Goal: Transaction & Acquisition: Purchase product/service

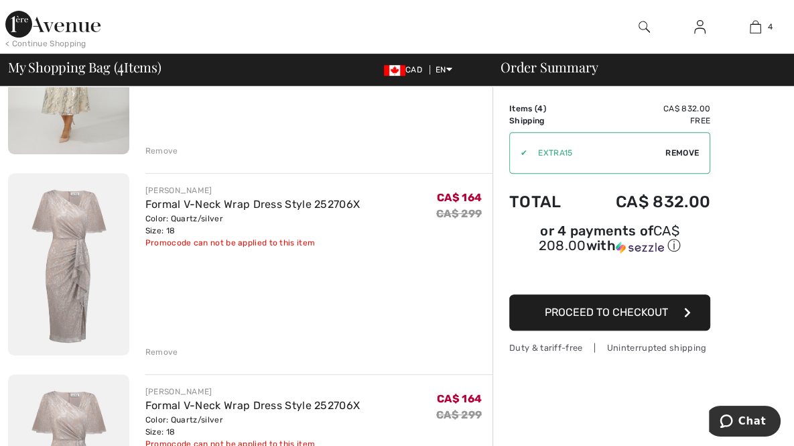
scroll to position [430, 0]
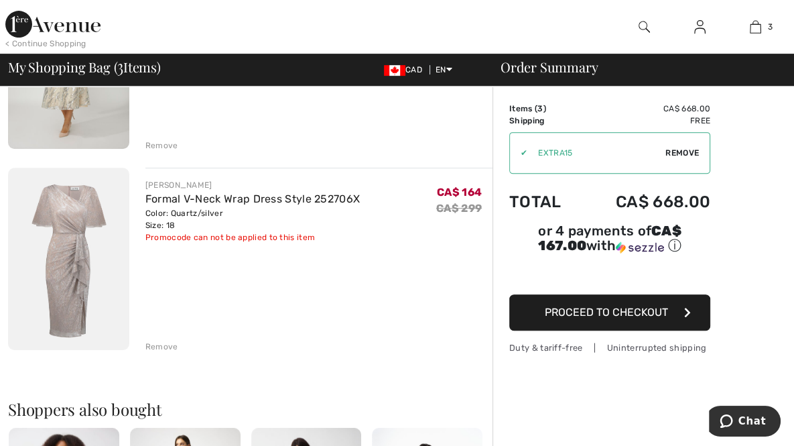
click at [66, 168] on img at bounding box center [68, 259] width 121 height 182
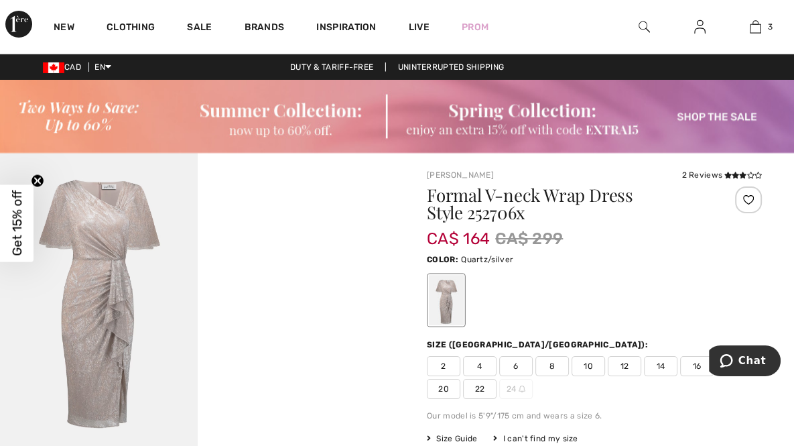
click at [117, 223] on img at bounding box center [99, 301] width 198 height 296
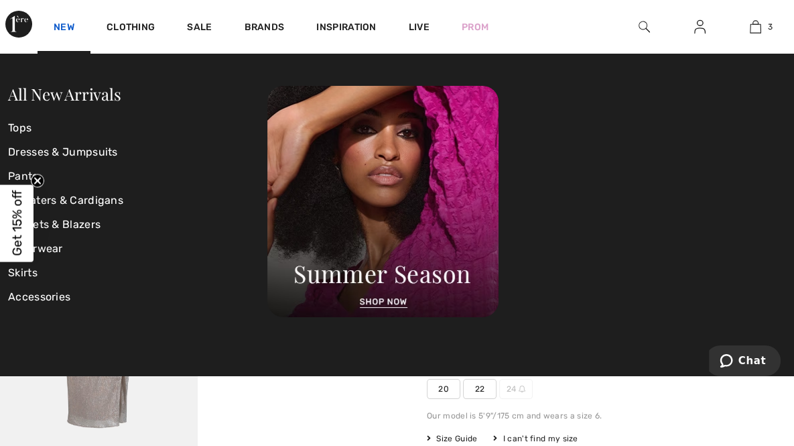
click at [65, 30] on link "New" at bounding box center [64, 28] width 21 height 14
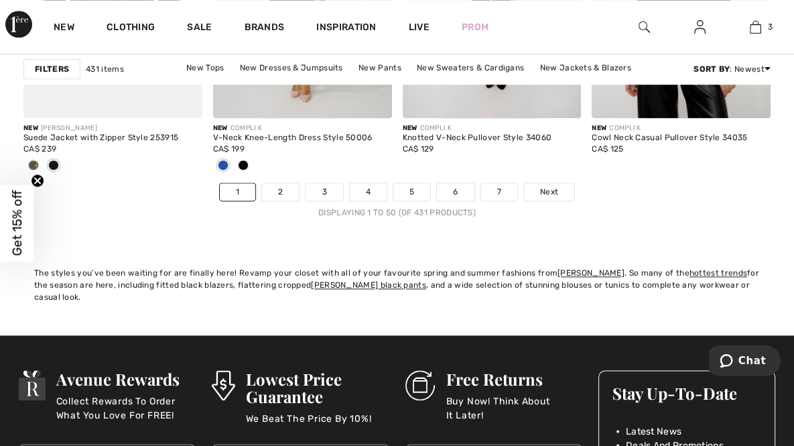
scroll to position [5332, 0]
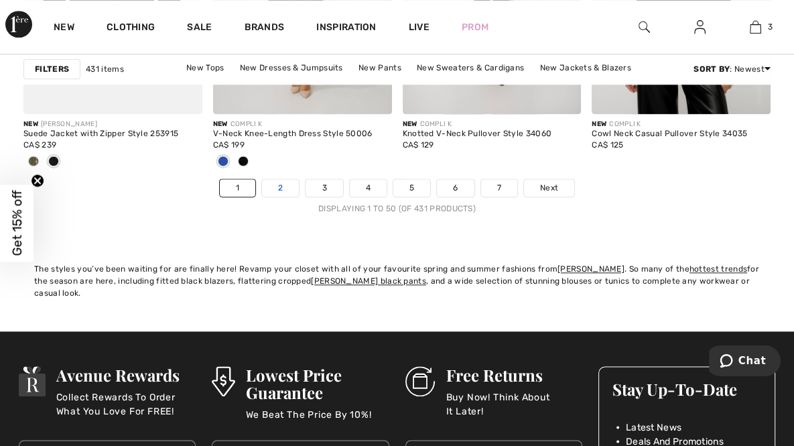
click at [275, 179] on link "2" at bounding box center [280, 187] width 37 height 17
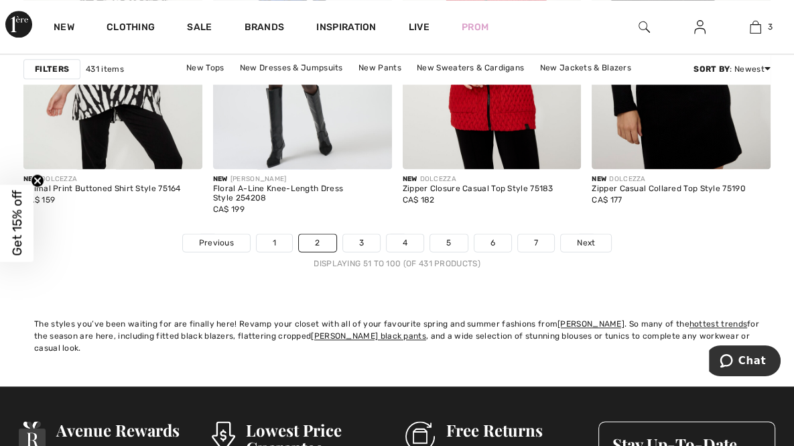
scroll to position [5285, 0]
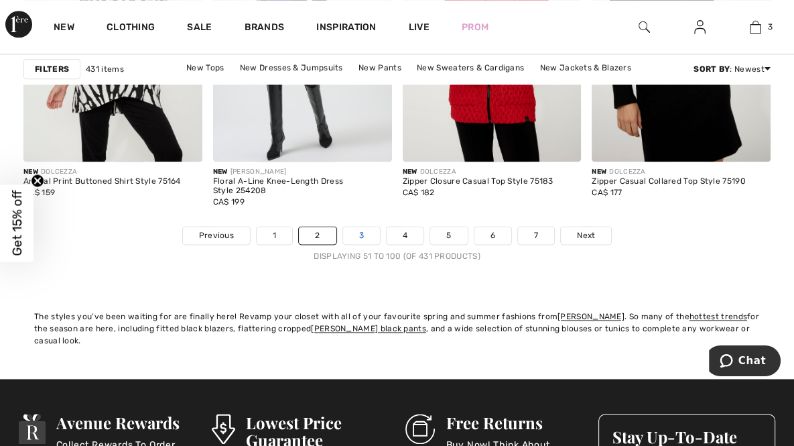
click at [373, 227] on link "3" at bounding box center [361, 235] width 37 height 17
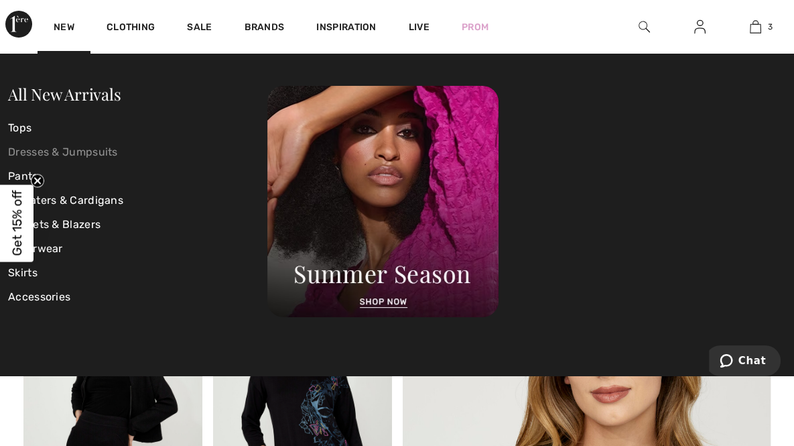
click at [95, 153] on link "Dresses & Jumpsuits" at bounding box center [137, 152] width 259 height 24
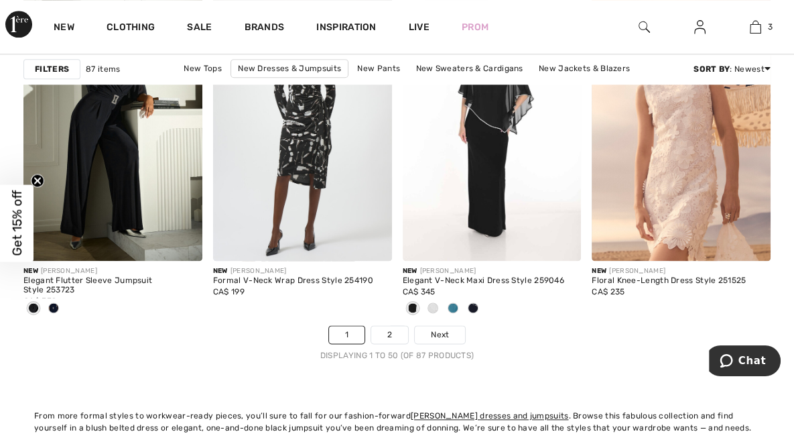
scroll to position [5171, 0]
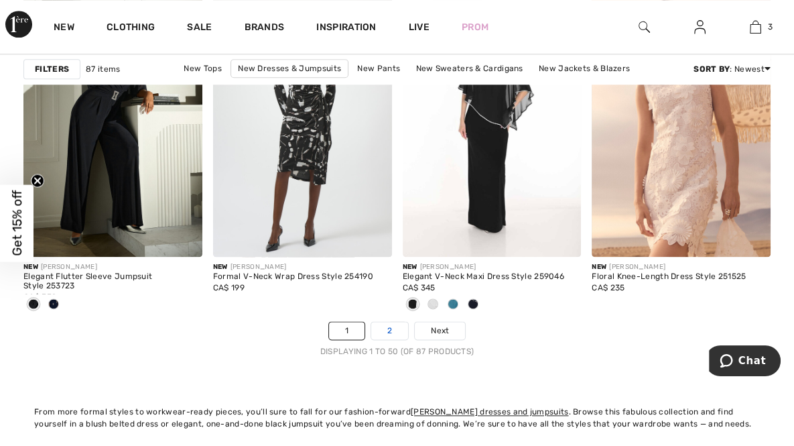
click at [387, 322] on link "2" at bounding box center [389, 330] width 37 height 17
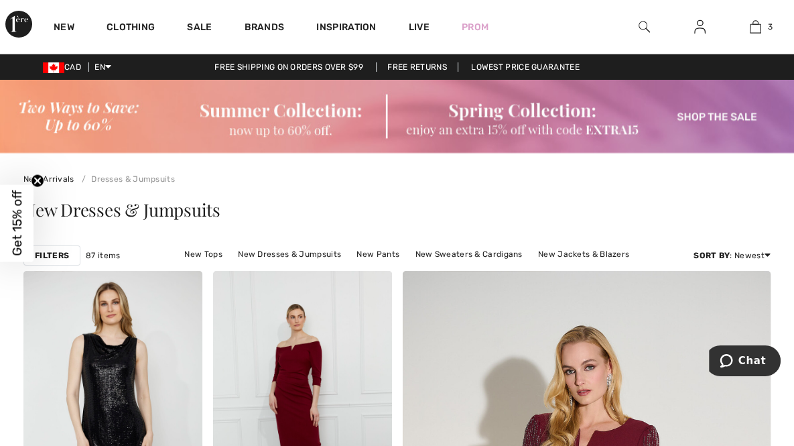
click at [793, 0] on html "We value your privacy We use cookies to enhance your browsing experience, serve…" at bounding box center [397, 223] width 794 height 446
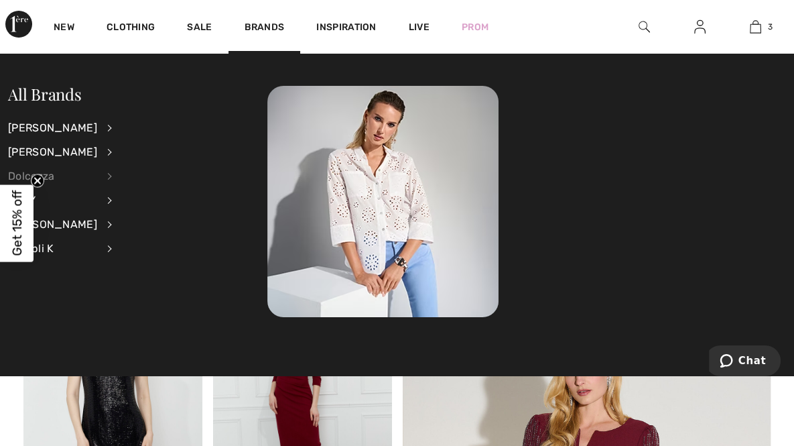
click at [53, 178] on div "Dolcezza" at bounding box center [52, 176] width 89 height 24
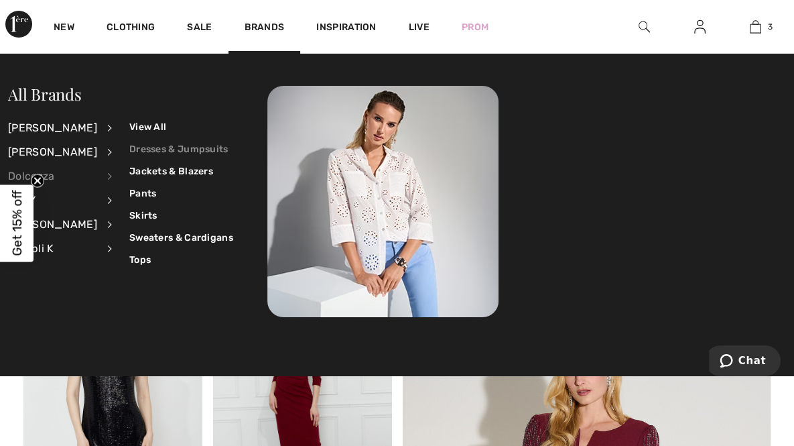
click at [153, 149] on link "Dresses & Jumpsuits" at bounding box center [181, 149] width 104 height 22
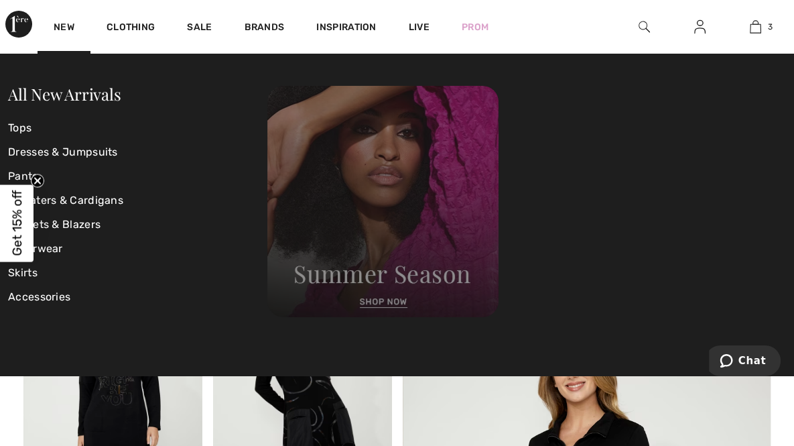
click at [393, 301] on img at bounding box center [382, 201] width 231 height 231
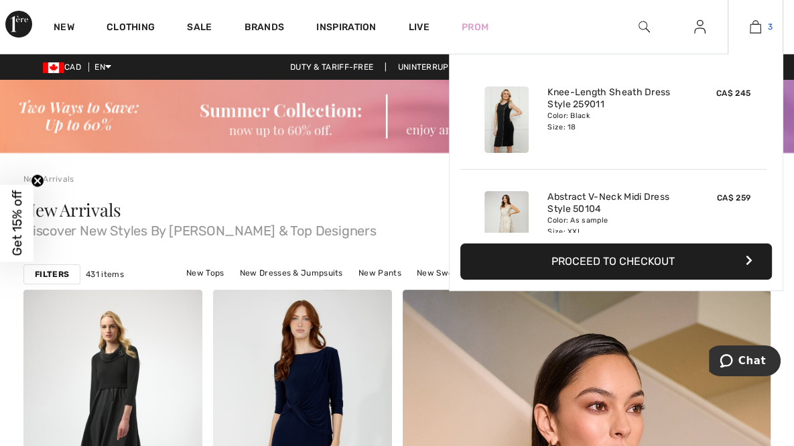
click at [752, 25] on img at bounding box center [755, 27] width 11 height 16
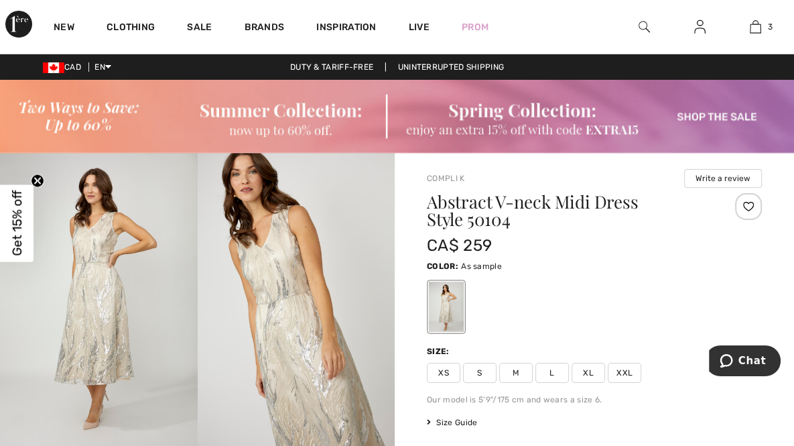
click at [105, 275] on img at bounding box center [99, 301] width 198 height 296
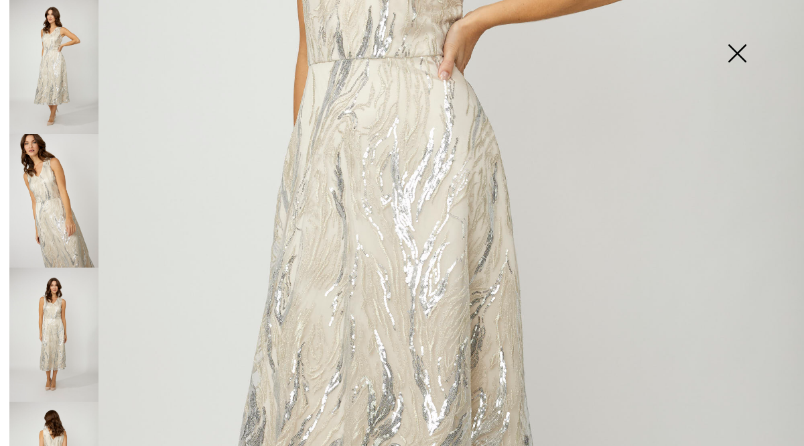
scroll to position [385, 0]
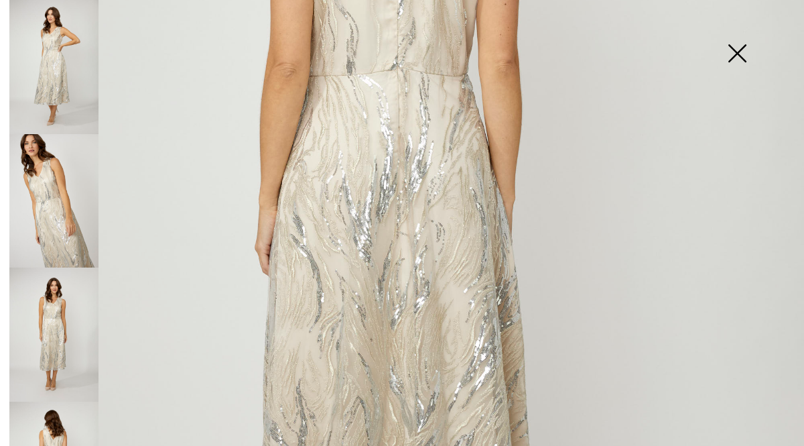
click at [74, 50] on img at bounding box center [53, 67] width 89 height 134
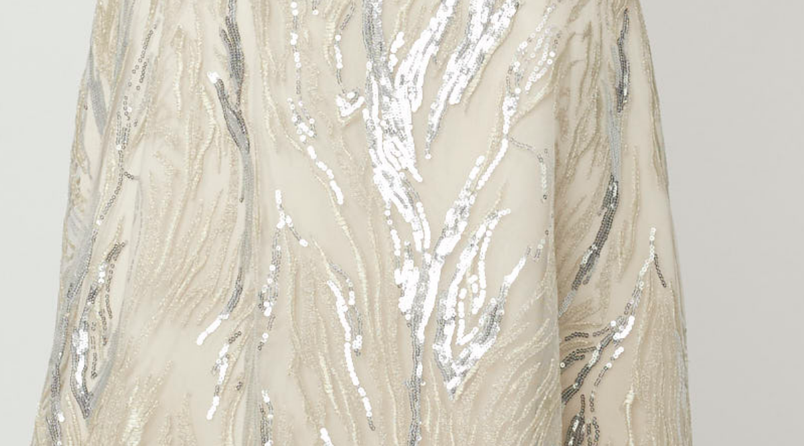
scroll to position [386, 0]
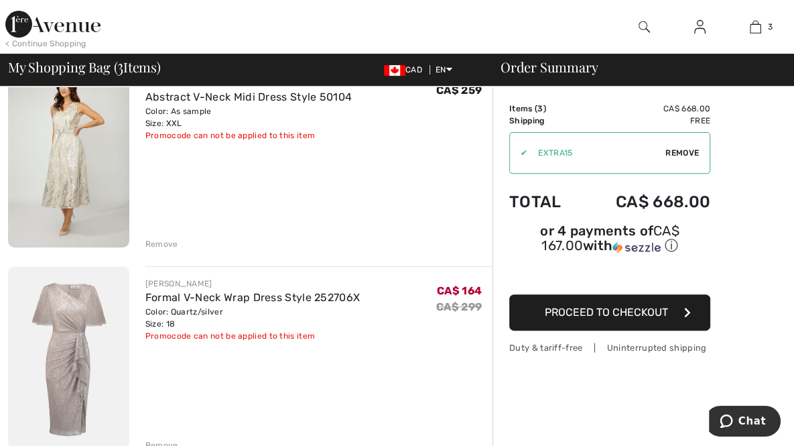
scroll to position [332, 0]
click at [145, 438] on div "Remove" at bounding box center [161, 444] width 33 height 12
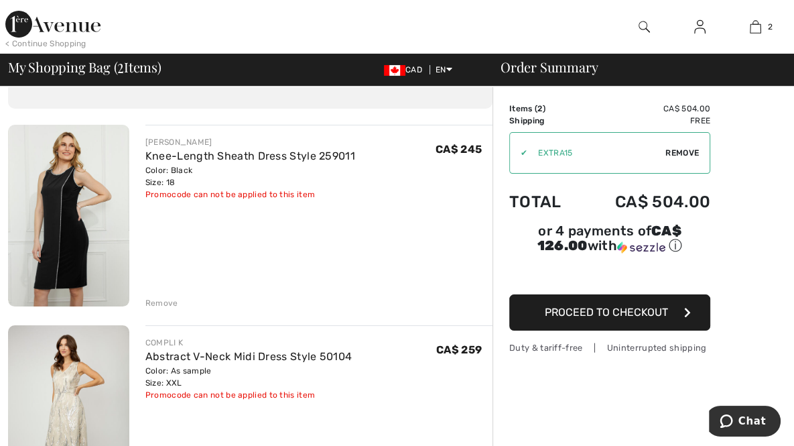
scroll to position [71, 0]
click at [50, 202] on img at bounding box center [68, 216] width 121 height 182
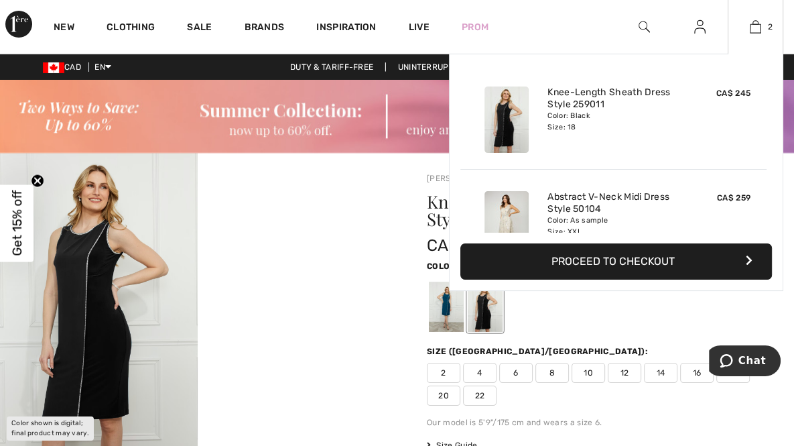
click at [683, 263] on button "Proceed to Checkout" at bounding box center [616, 261] width 312 height 36
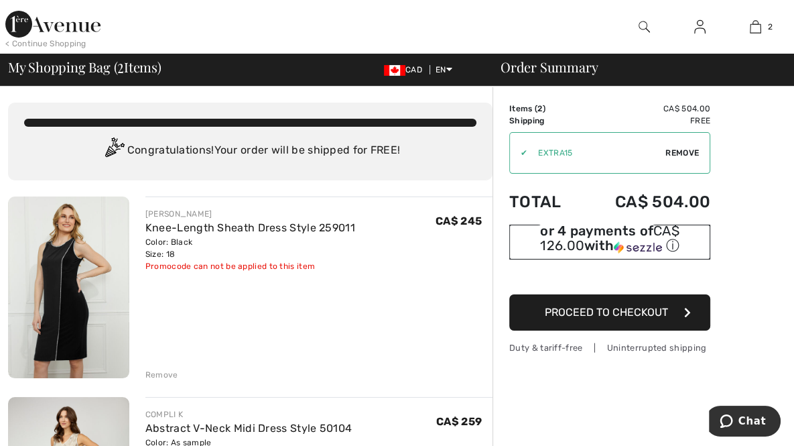
click at [587, 238] on div "or 4 payments of CA$ 126.00 with ⓘ" at bounding box center [609, 239] width 201 height 30
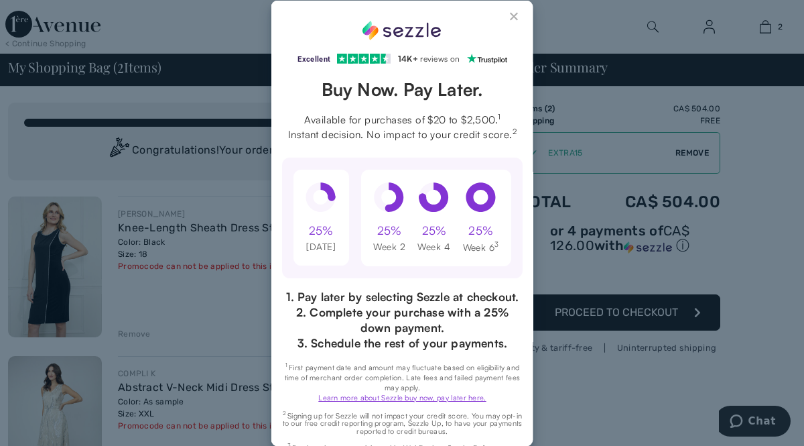
click at [507, 15] on button "Close Sezzle Modal" at bounding box center [515, 19] width 16 height 16
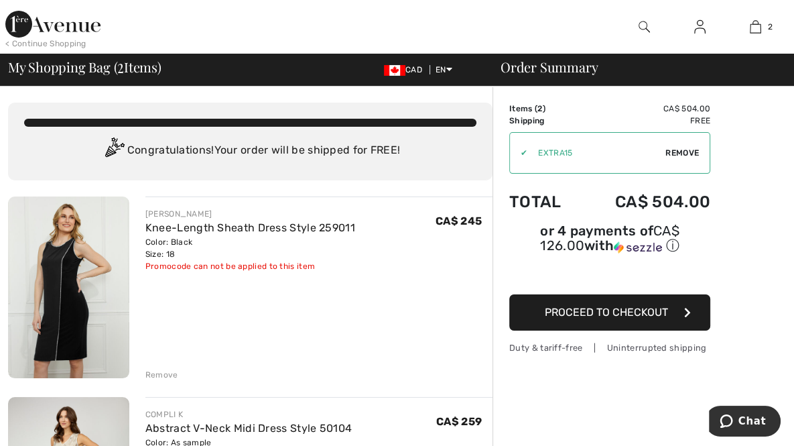
click at [631, 308] on span "Proceed to Checkout" at bounding box center [606, 312] width 123 height 13
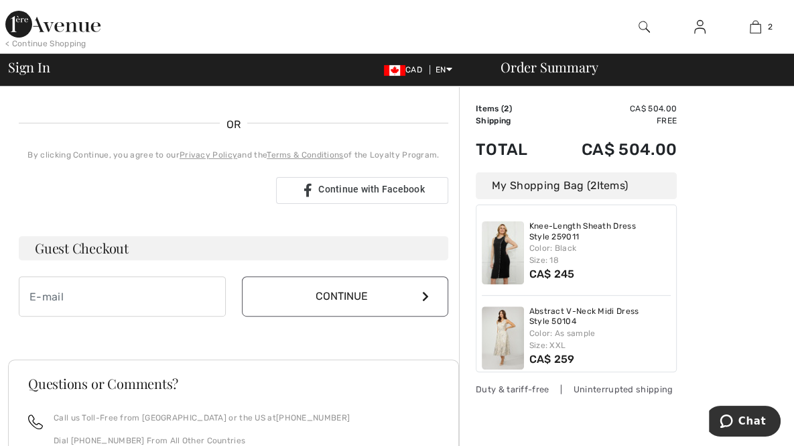
scroll to position [275, 0]
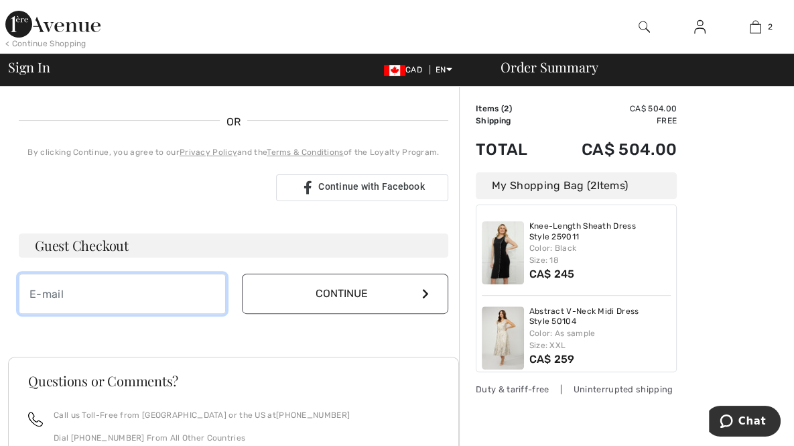
click at [146, 289] on input "email" at bounding box center [122, 293] width 207 height 40
type input "[EMAIL_ADDRESS][DOMAIN_NAME]"
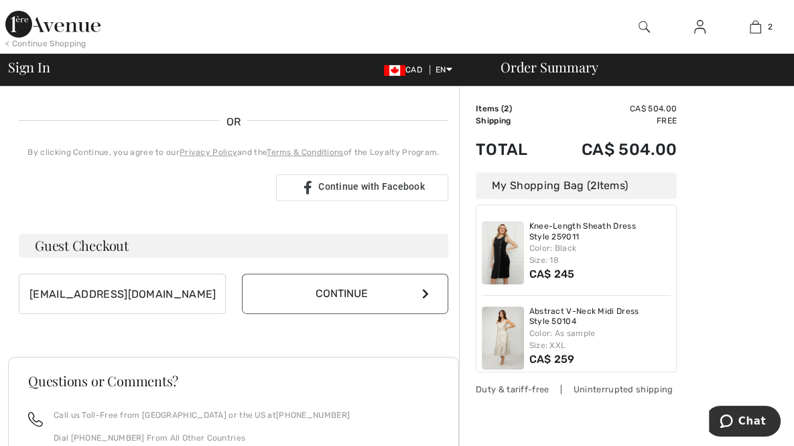
click at [330, 294] on button "Continue" at bounding box center [345, 293] width 207 height 40
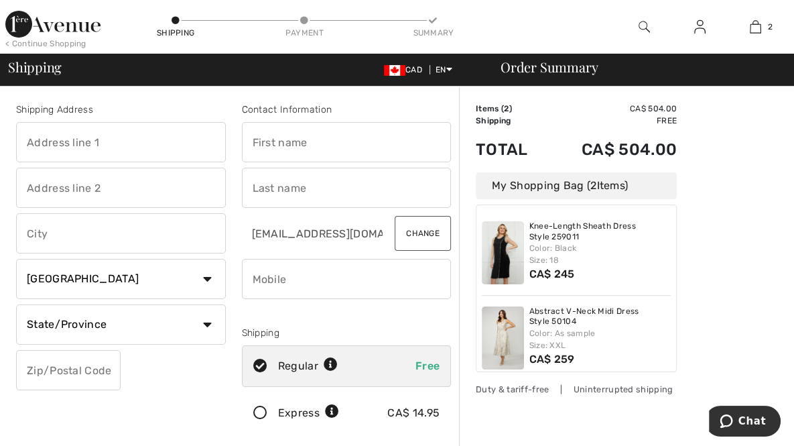
click at [312, 145] on input "text" at bounding box center [347, 142] width 210 height 40
type input "[PERSON_NAME]"
type input "[STREET_ADDRESS][PERSON_NAME]"
type input "king city"
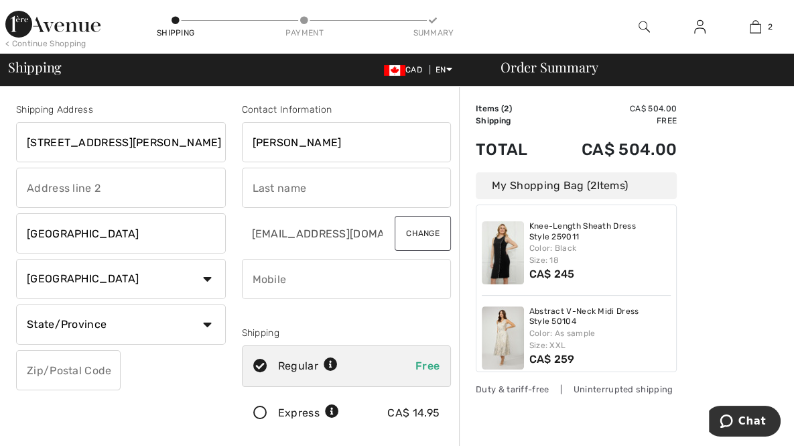
select select "ON"
type input "l7b0m1"
type input "Lukus"
type input "6474094130"
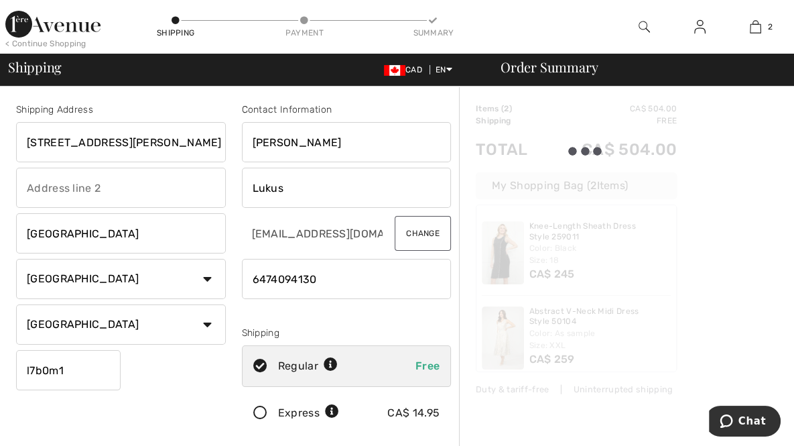
type input "L7B0M1"
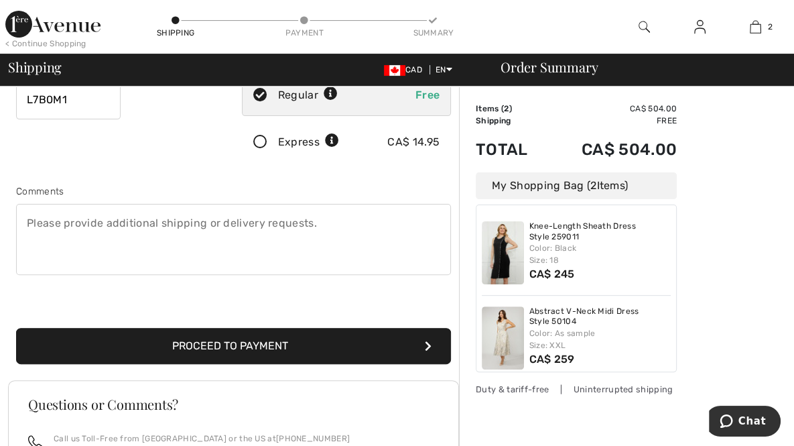
scroll to position [276, 0]
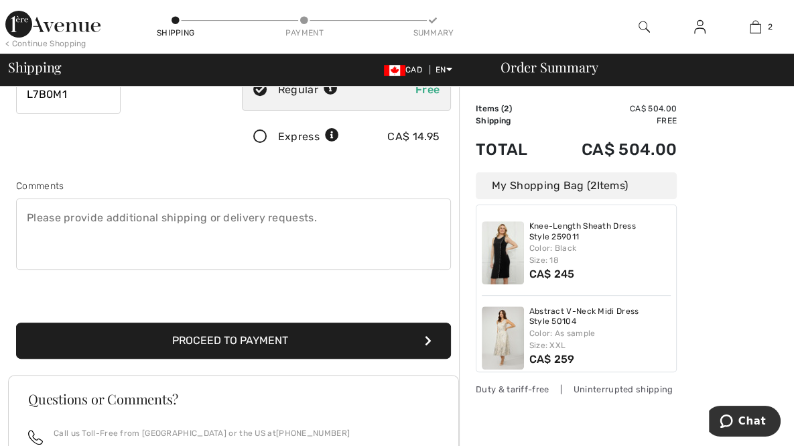
click at [345, 344] on button "Proceed to Payment" at bounding box center [233, 340] width 435 height 36
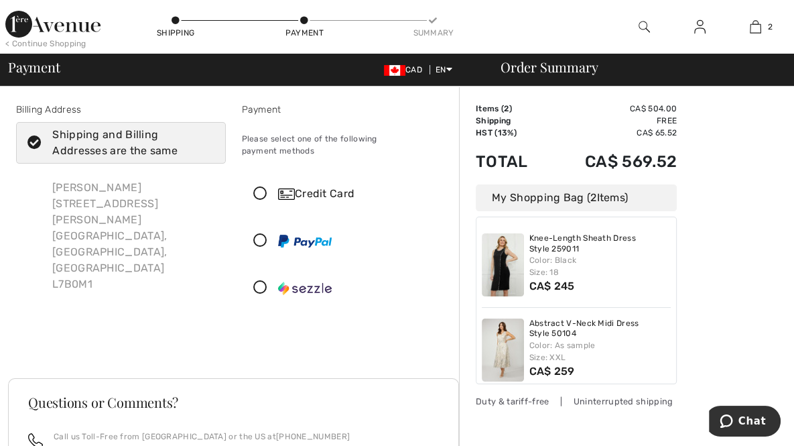
click at [259, 187] on icon at bounding box center [261, 194] width 36 height 14
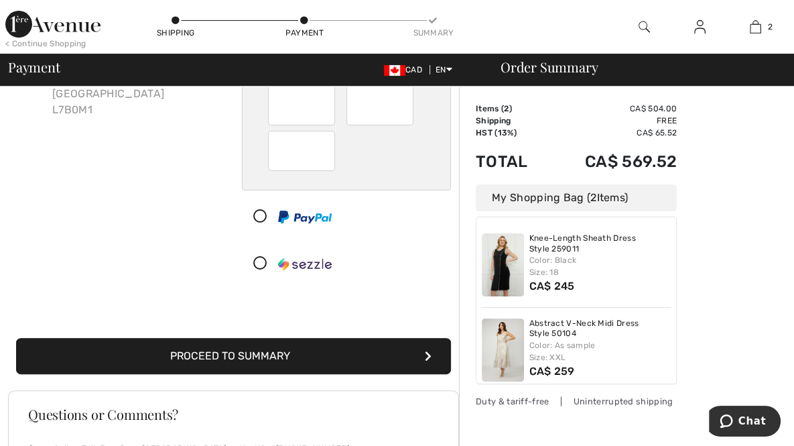
scroll to position [177, 0]
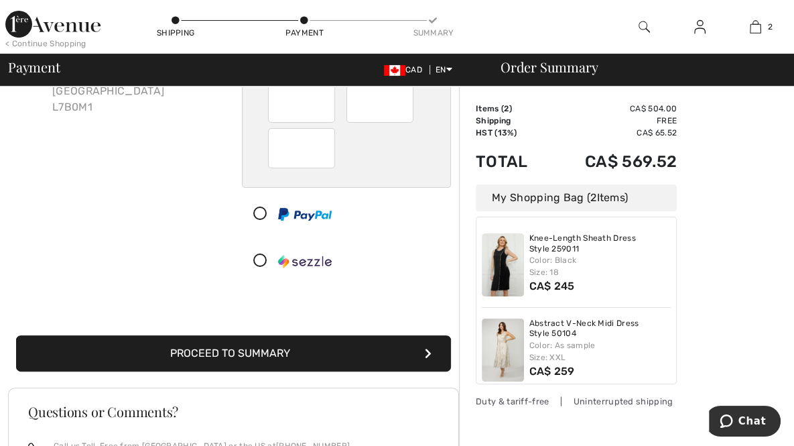
click at [358, 344] on button "Proceed to Summary" at bounding box center [233, 353] width 435 height 36
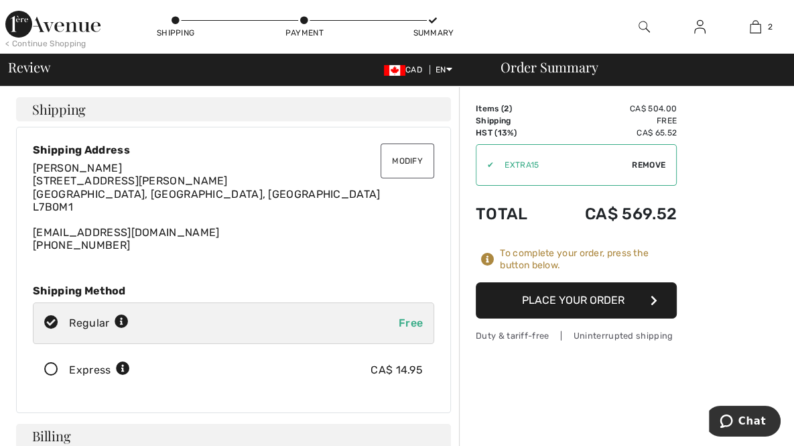
click at [556, 305] on button "Place Your Order" at bounding box center [576, 300] width 201 height 36
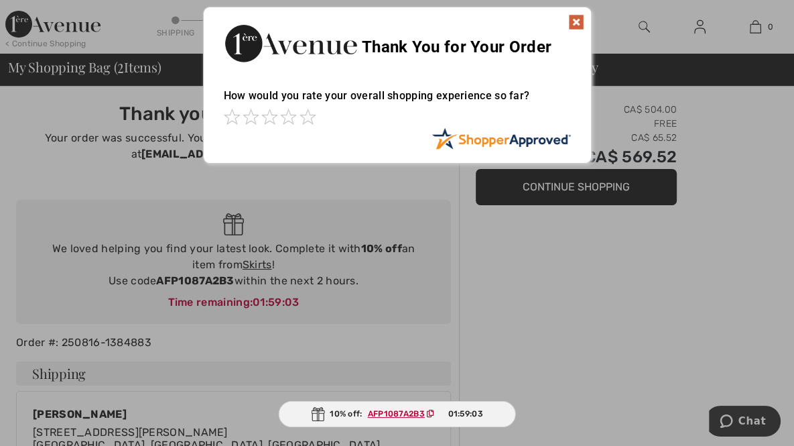
click at [579, 25] on img at bounding box center [576, 22] width 16 height 16
